Goal: Check status: Check status

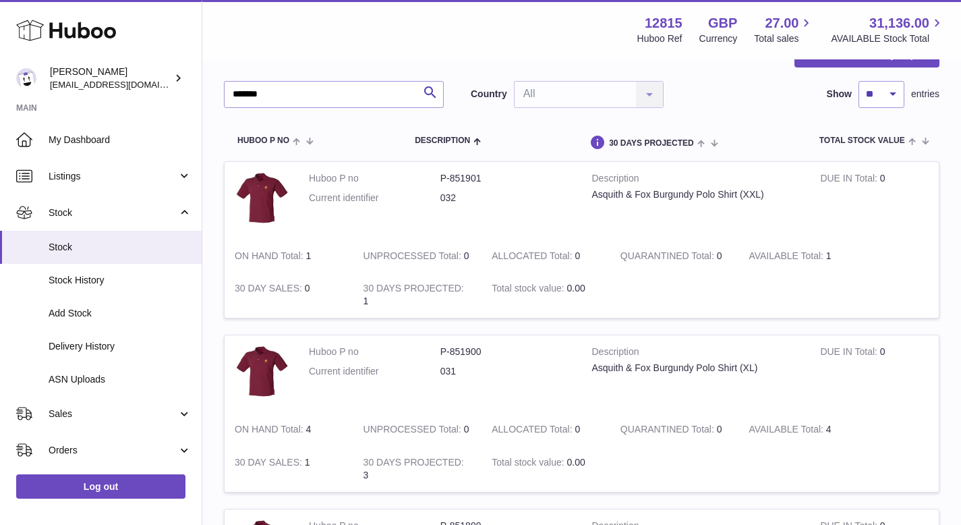
click at [326, 87] on input "*******" at bounding box center [334, 94] width 220 height 27
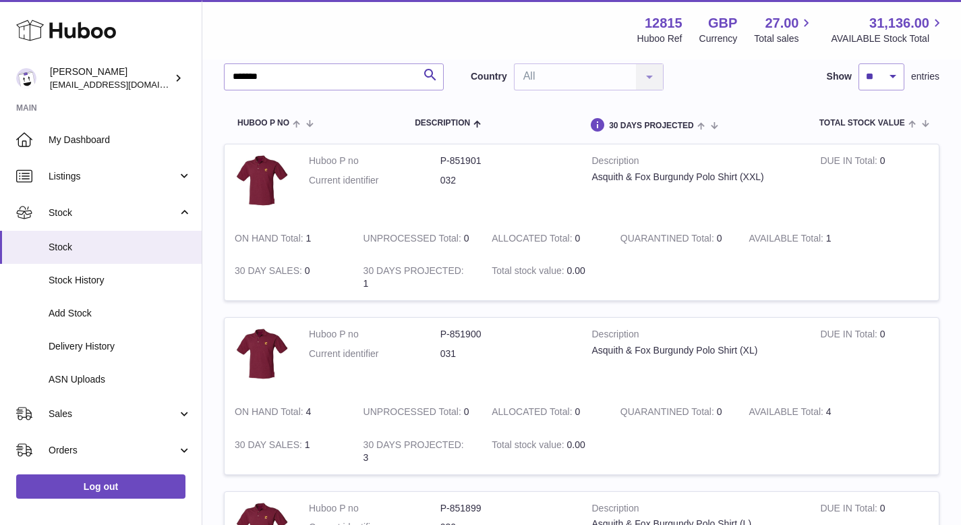
scroll to position [21, 0]
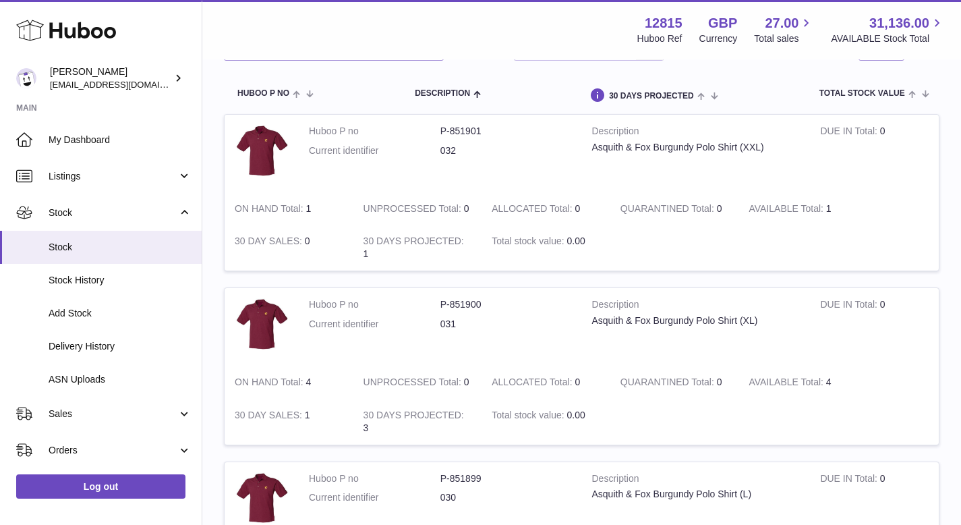
scroll to position [55, 0]
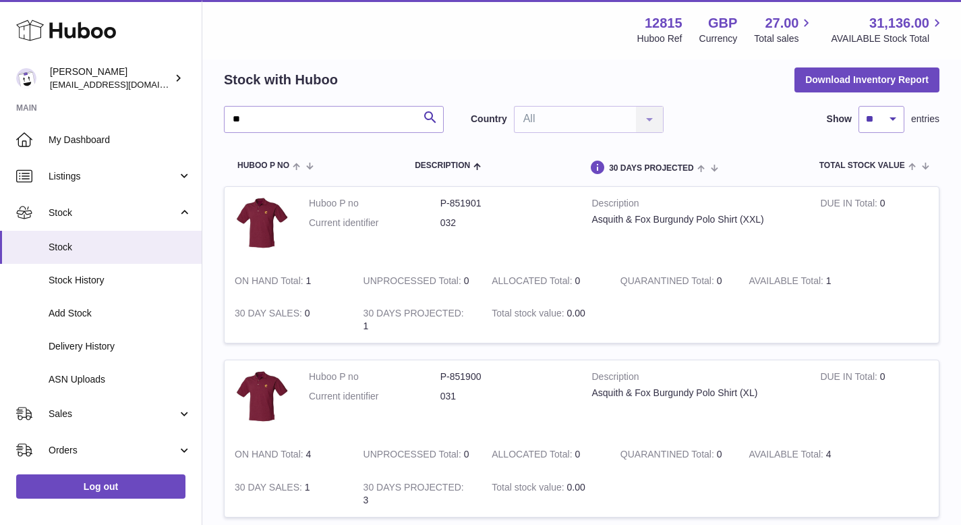
type input "*"
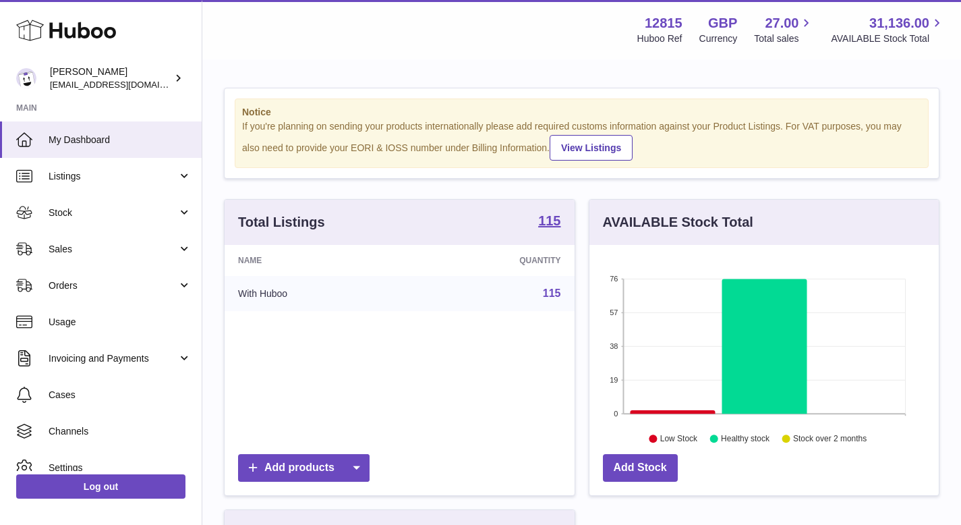
scroll to position [210, 349]
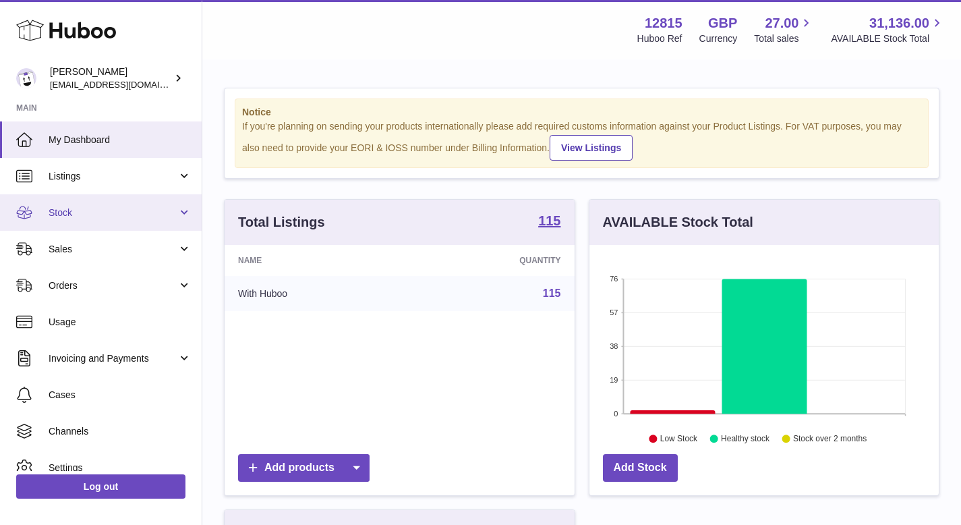
click at [120, 212] on span "Stock" at bounding box center [113, 212] width 129 height 13
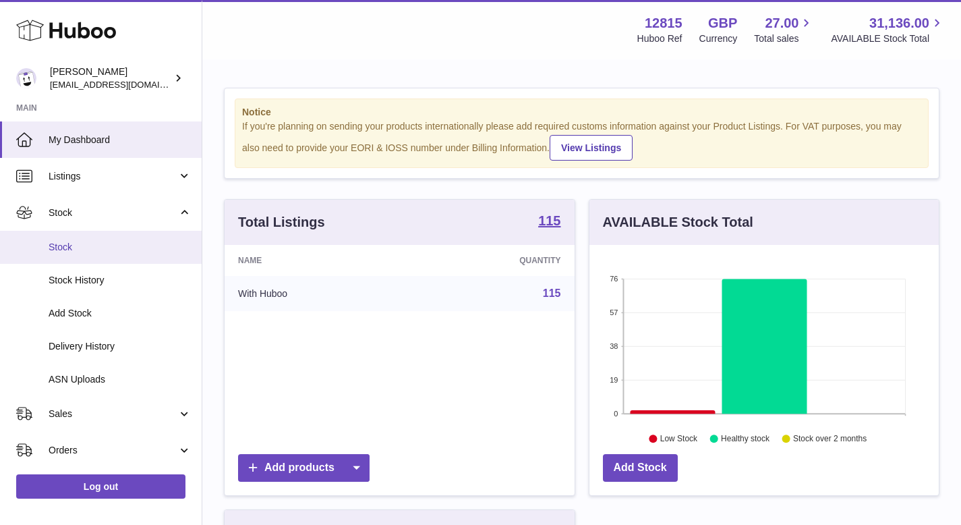
click at [86, 246] on span "Stock" at bounding box center [120, 247] width 143 height 13
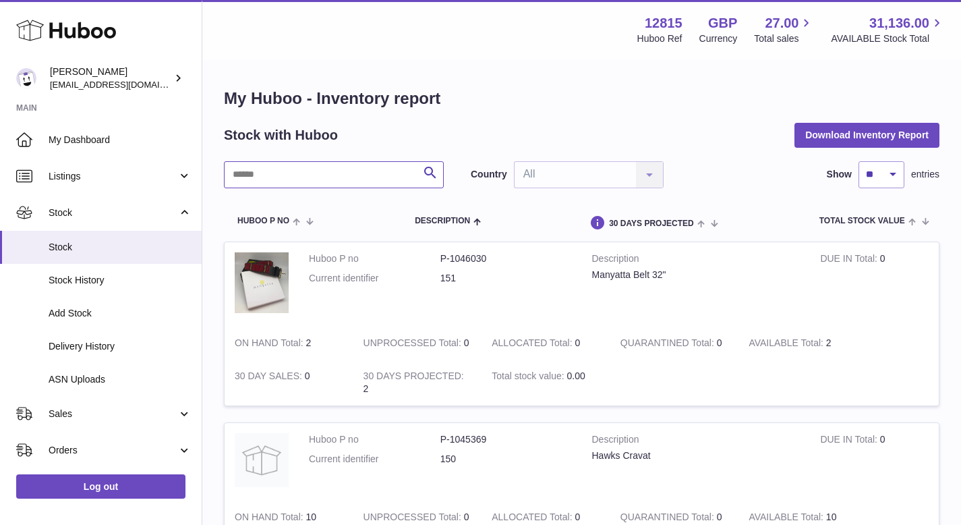
click at [337, 177] on input "text" at bounding box center [334, 174] width 220 height 27
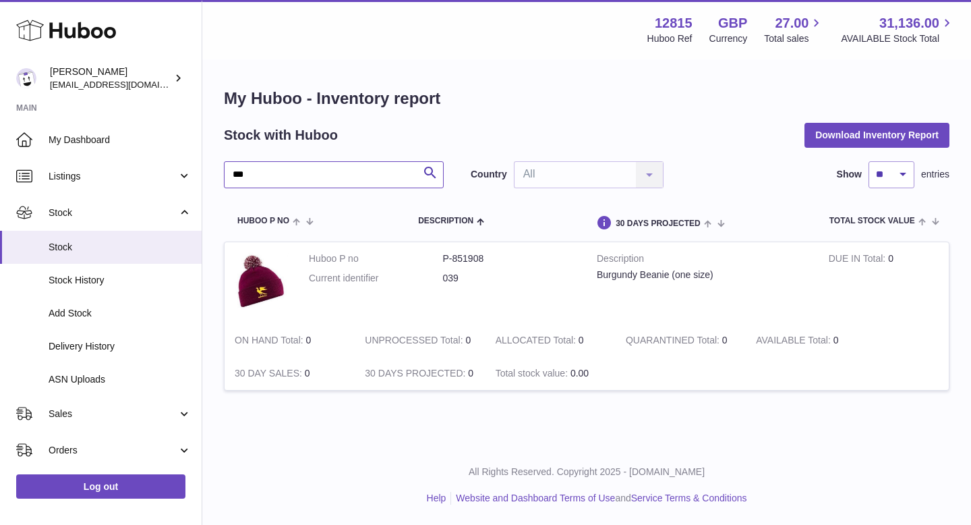
type input "***"
click at [483, 353] on td "UNPROCESSED Total 0" at bounding box center [420, 340] width 130 height 33
click at [119, 282] on span "Stock History" at bounding box center [120, 280] width 143 height 13
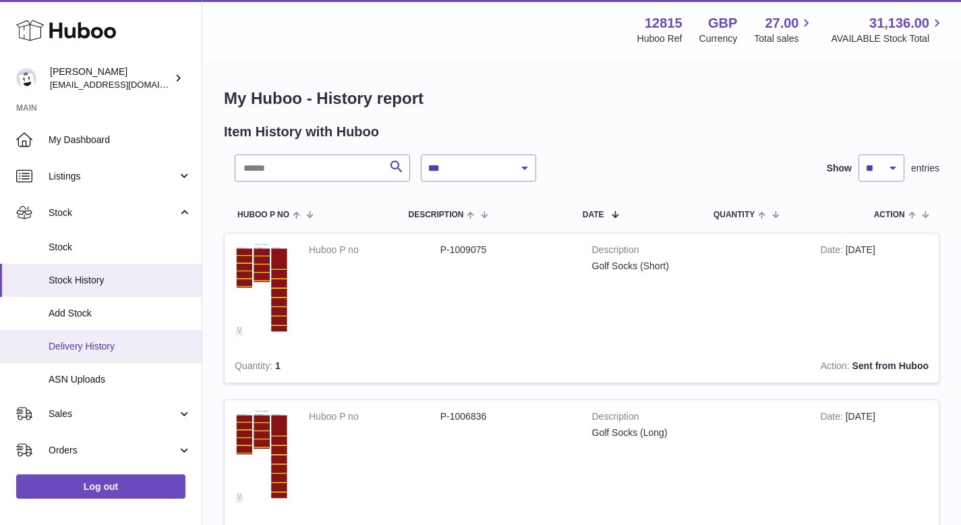
click at [107, 335] on link "Delivery History" at bounding box center [101, 346] width 202 height 33
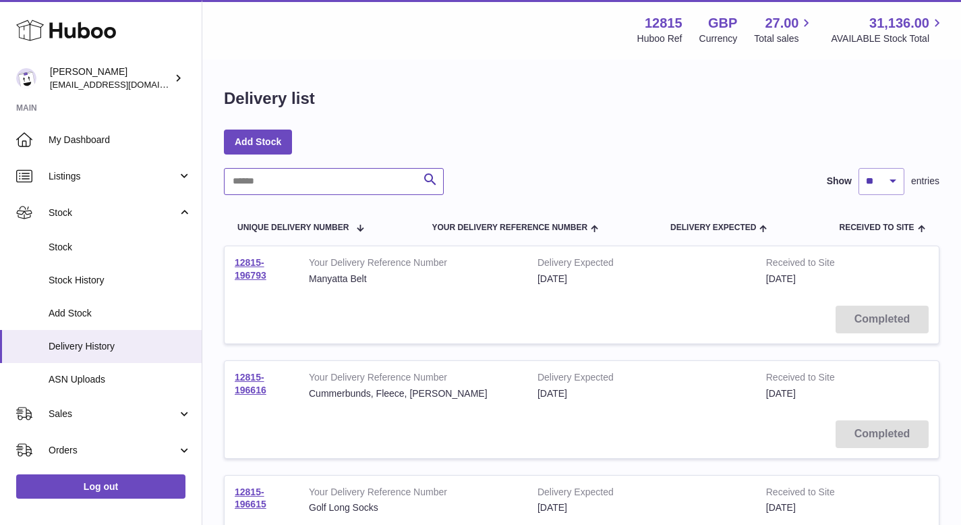
click at [341, 183] on input "text" at bounding box center [334, 181] width 220 height 27
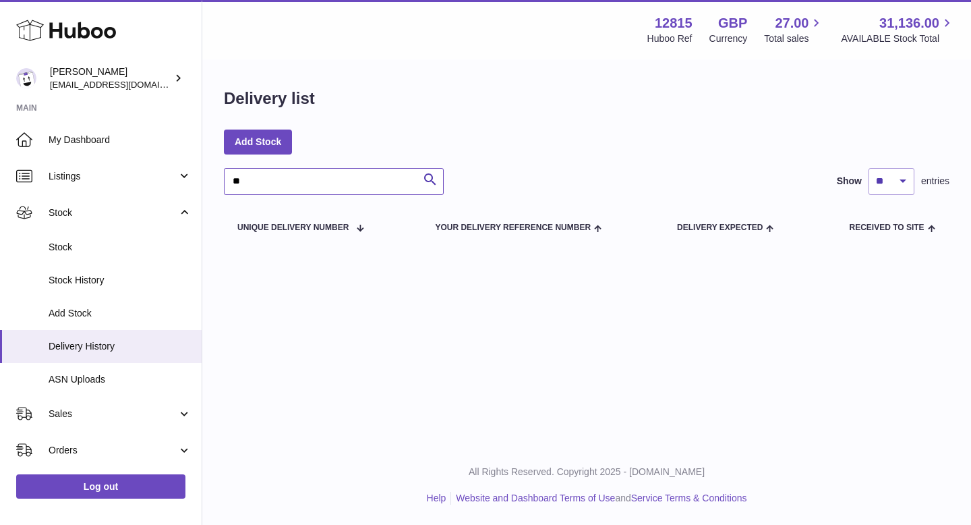
type input "*"
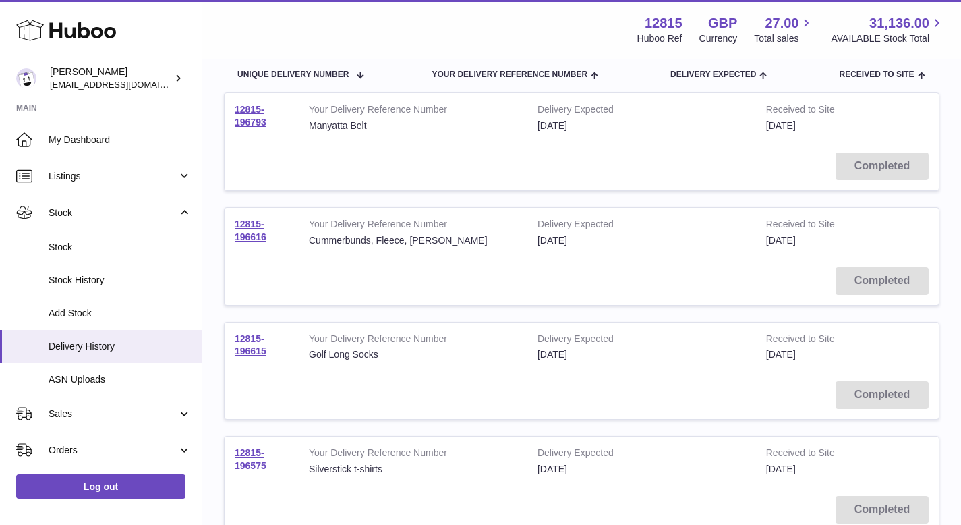
scroll to position [156, 0]
